Goal: Task Accomplishment & Management: Manage account settings

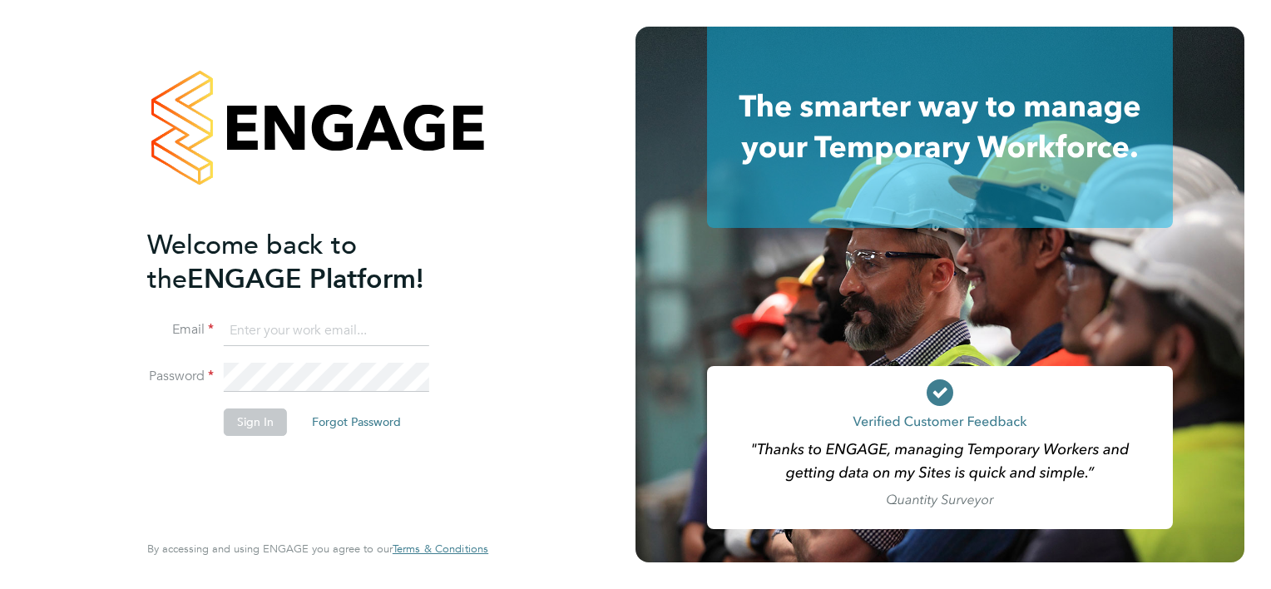
type input "teixeiraariana1205@gmail.com"
click at [242, 423] on button "Sign In" at bounding box center [255, 422] width 63 height 27
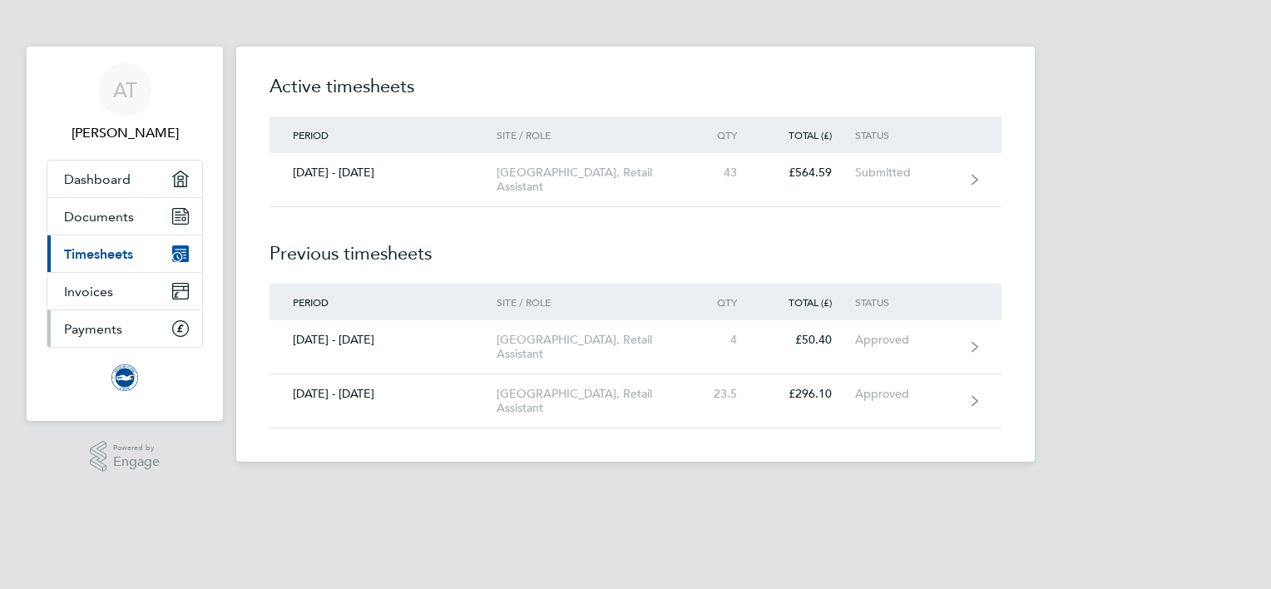
click at [115, 327] on span "Payments" at bounding box center [93, 329] width 58 height 16
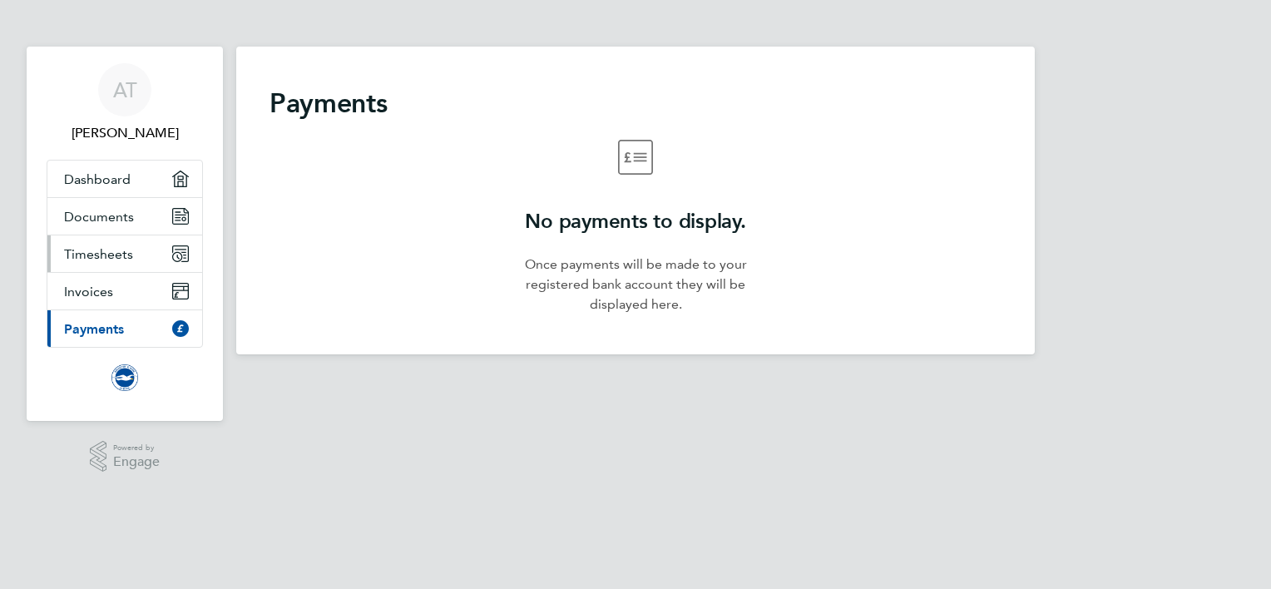
click at [123, 256] on span "Timesheets" at bounding box center [98, 254] width 69 height 16
